Goal: Navigation & Orientation: Go to known website

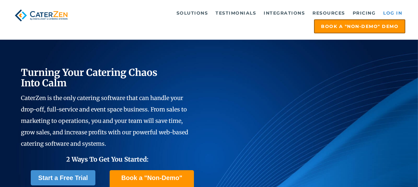
click at [393, 13] on link "Log in" at bounding box center [392, 13] width 25 height 13
